Goal: Task Accomplishment & Management: Manage account settings

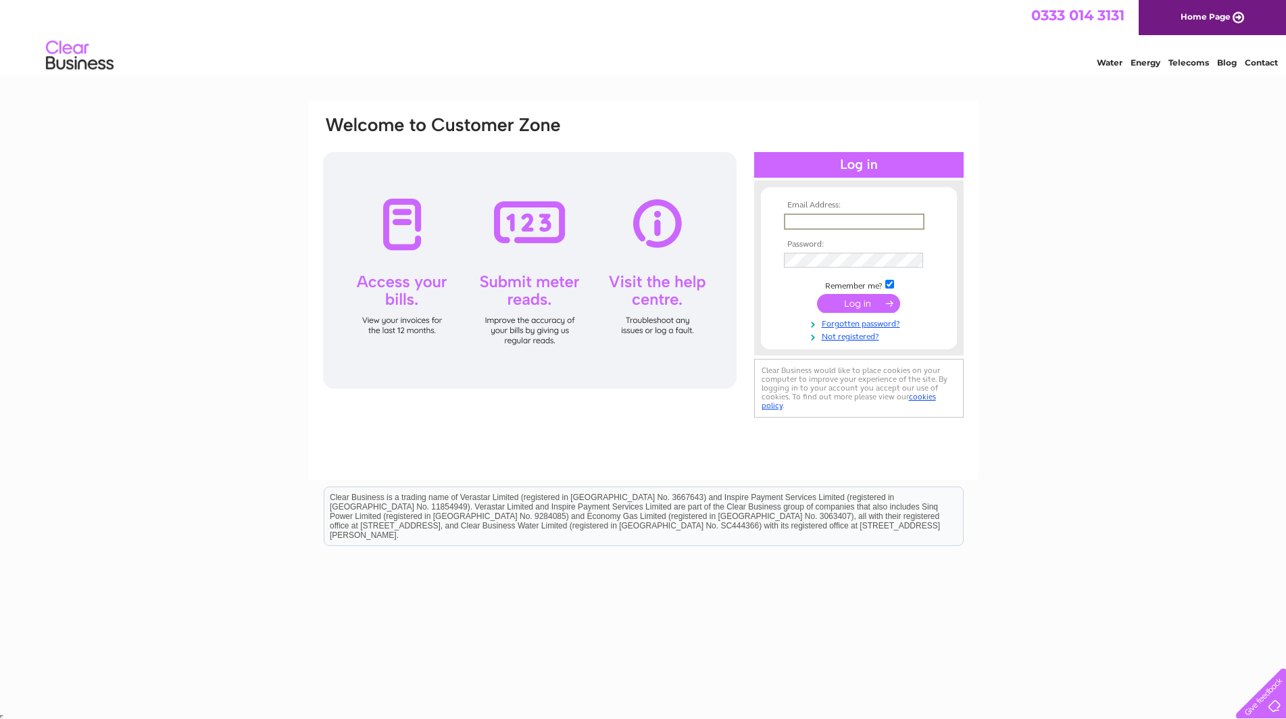
click at [836, 216] on input "text" at bounding box center [854, 222] width 141 height 16
type input "accounts@groupnexus.co.uk"
click at [817, 294] on input "submit" at bounding box center [858, 303] width 83 height 19
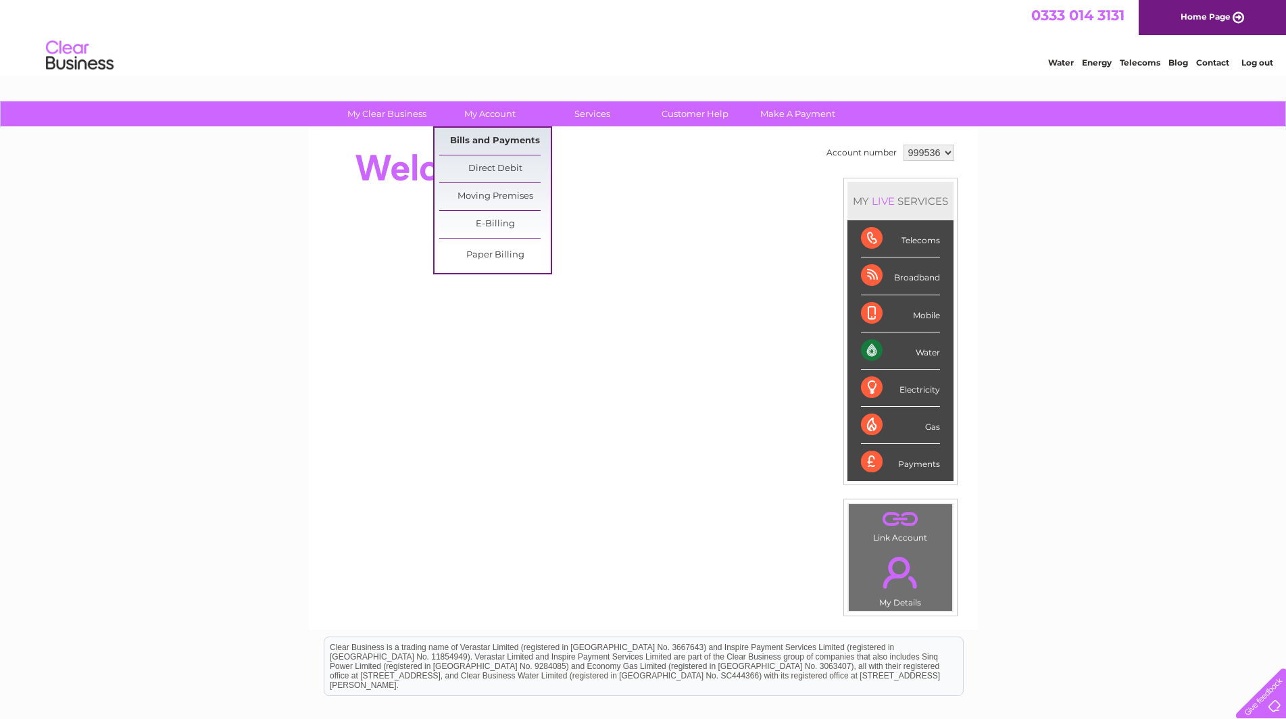
click at [501, 140] on link "Bills and Payments" at bounding box center [494, 141] width 111 height 27
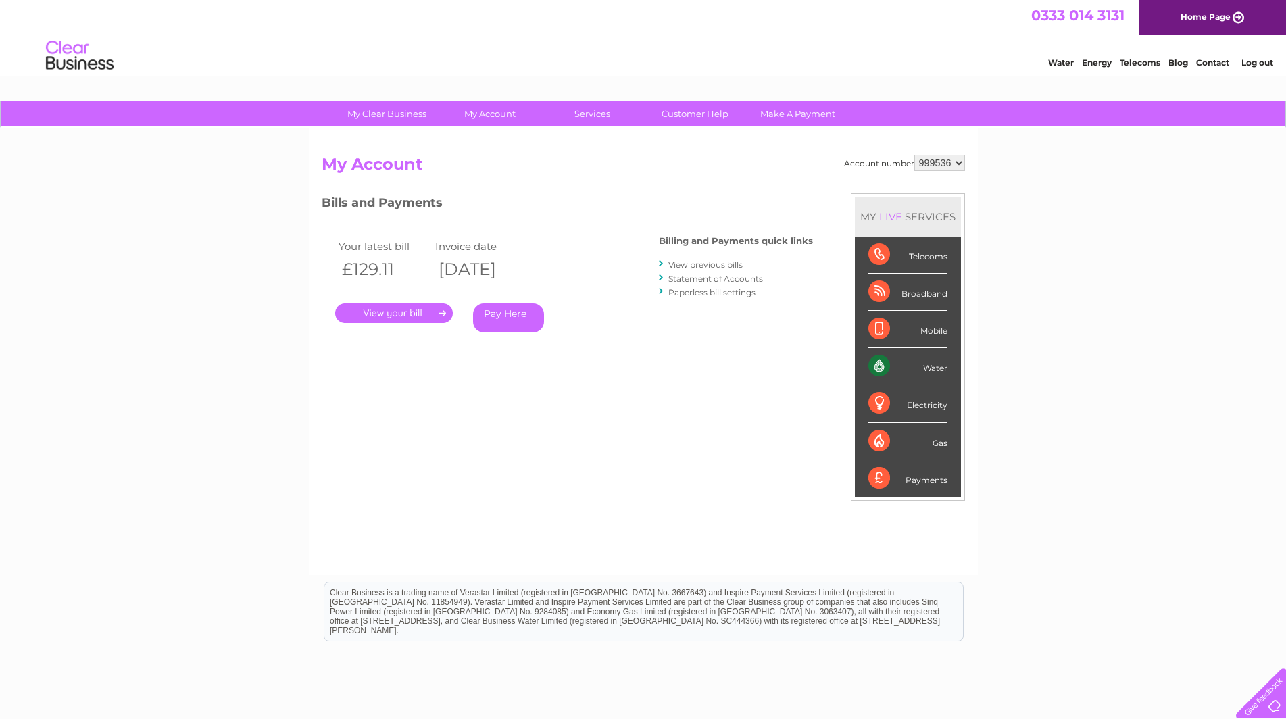
click at [420, 314] on link "." at bounding box center [394, 313] width 118 height 20
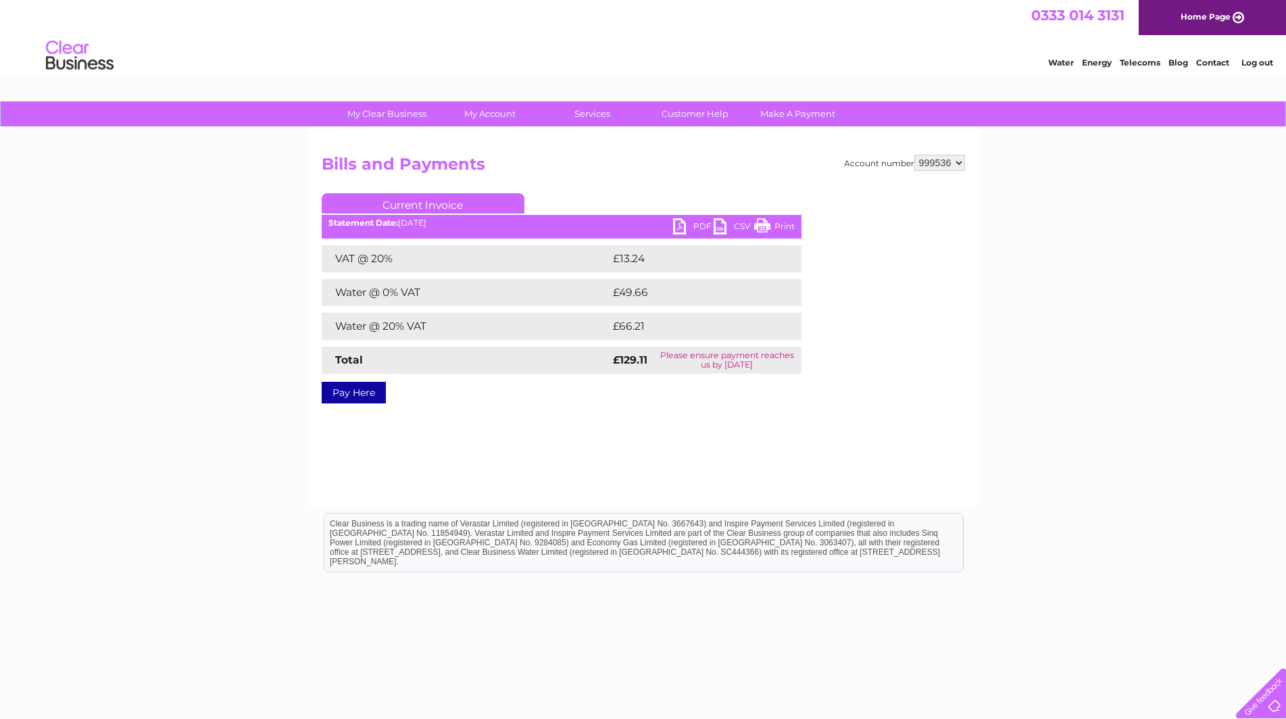
click at [689, 226] on link "PDF" at bounding box center [693, 228] width 41 height 20
